Goal: Complete application form

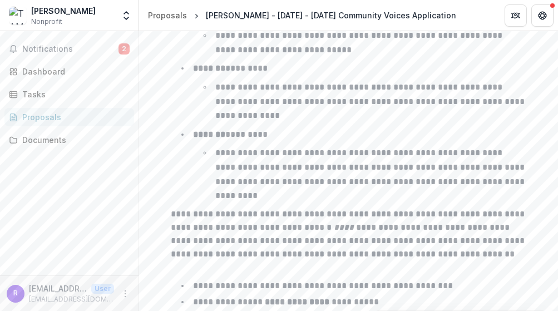
scroll to position [1926, 0]
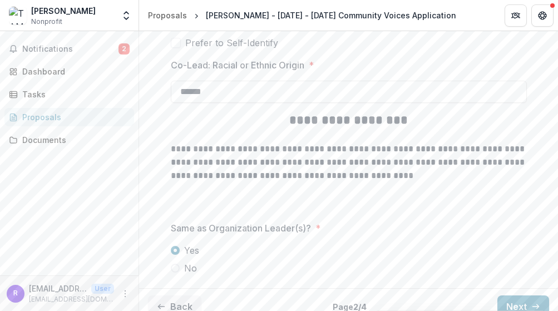
scroll to position [3475, 0]
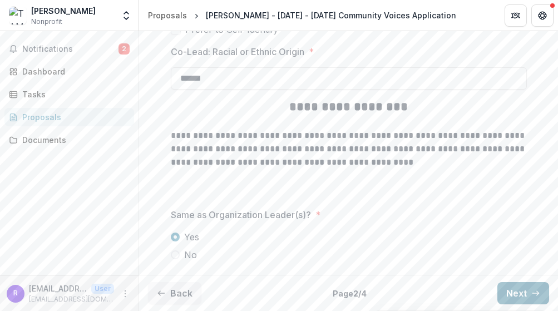
click at [518, 288] on button "Next" at bounding box center [523, 293] width 52 height 22
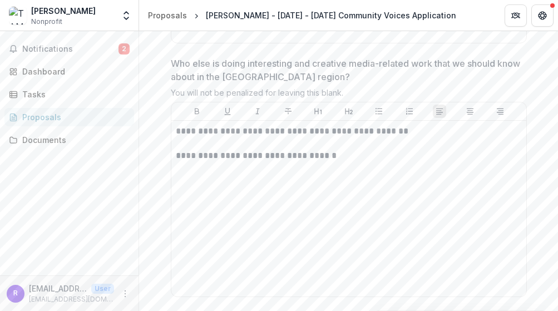
scroll to position [3209, 0]
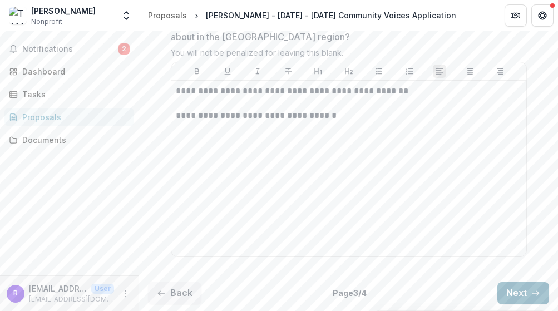
click at [510, 289] on button "Next" at bounding box center [523, 293] width 52 height 22
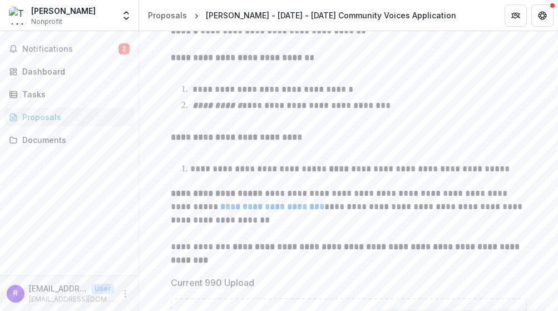
scroll to position [244, 0]
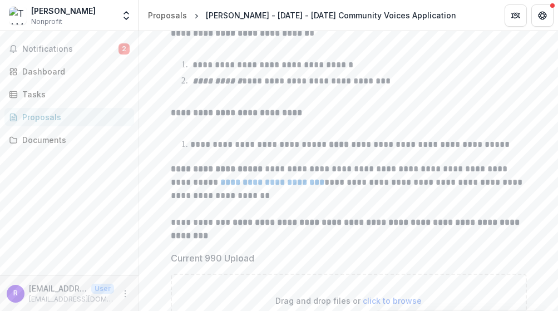
click at [293, 182] on strong "**********" at bounding box center [272, 182] width 104 height 8
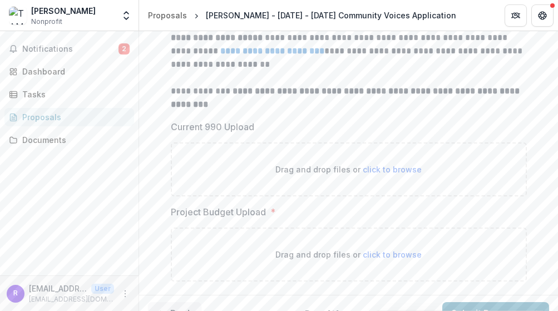
scroll to position [396, 0]
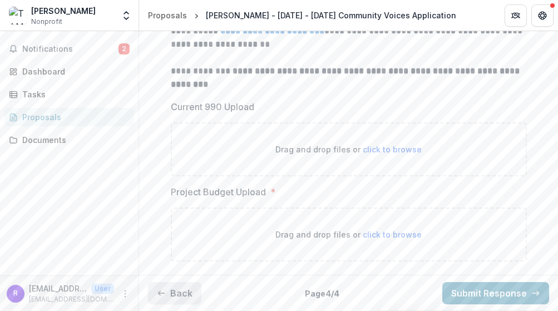
click at [162, 295] on icon "button" at bounding box center [161, 293] width 9 height 9
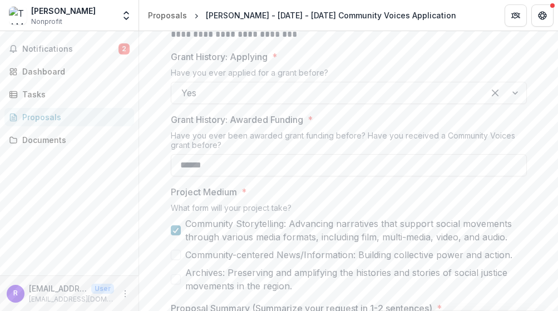
scroll to position [654, 0]
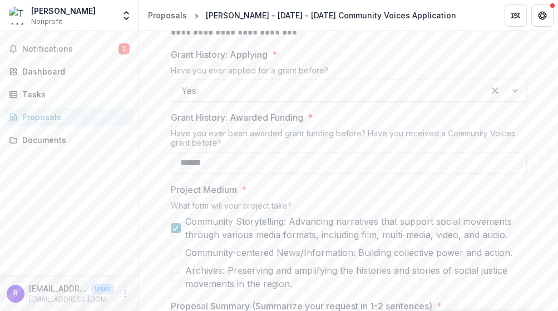
click at [187, 165] on input "*****" at bounding box center [349, 163] width 356 height 22
type input "******"
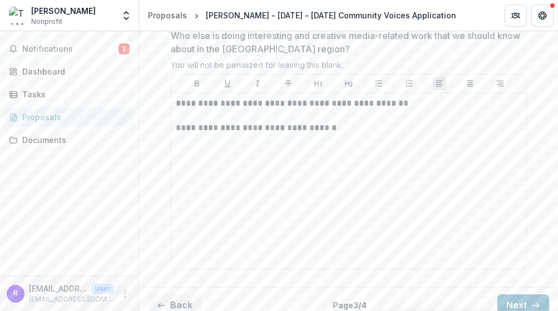
scroll to position [3209, 0]
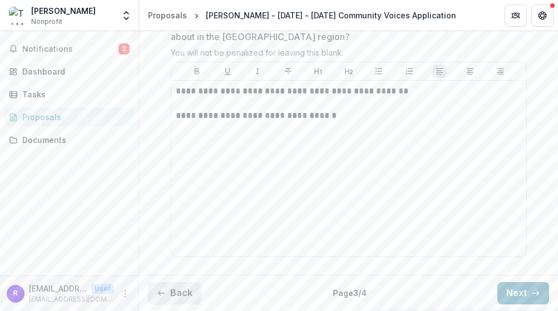
click at [168, 290] on button "Back" at bounding box center [174, 293] width 53 height 22
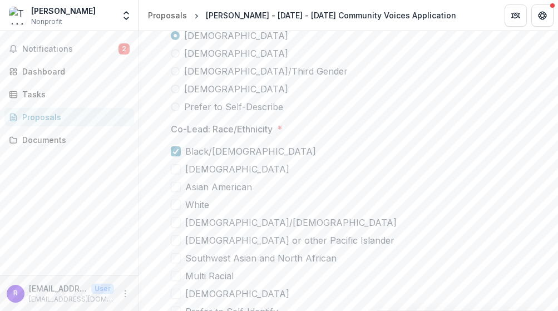
scroll to position [3475, 0]
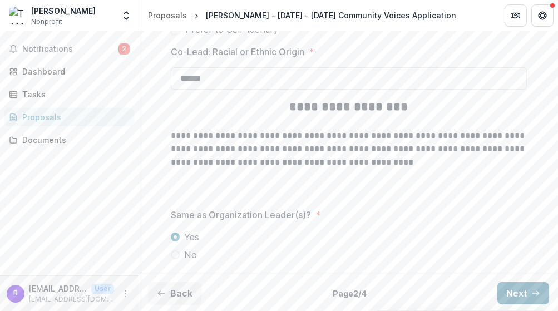
click at [510, 285] on button "Next" at bounding box center [523, 293] width 52 height 22
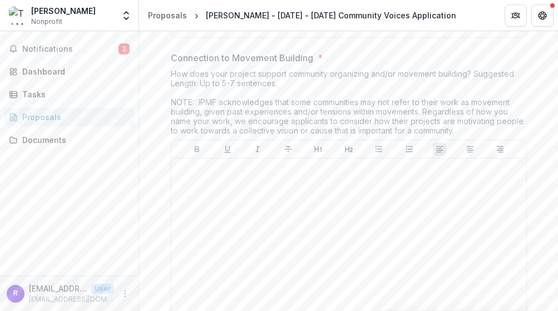
scroll to position [2306, 0]
